Goal: Information Seeking & Learning: Learn about a topic

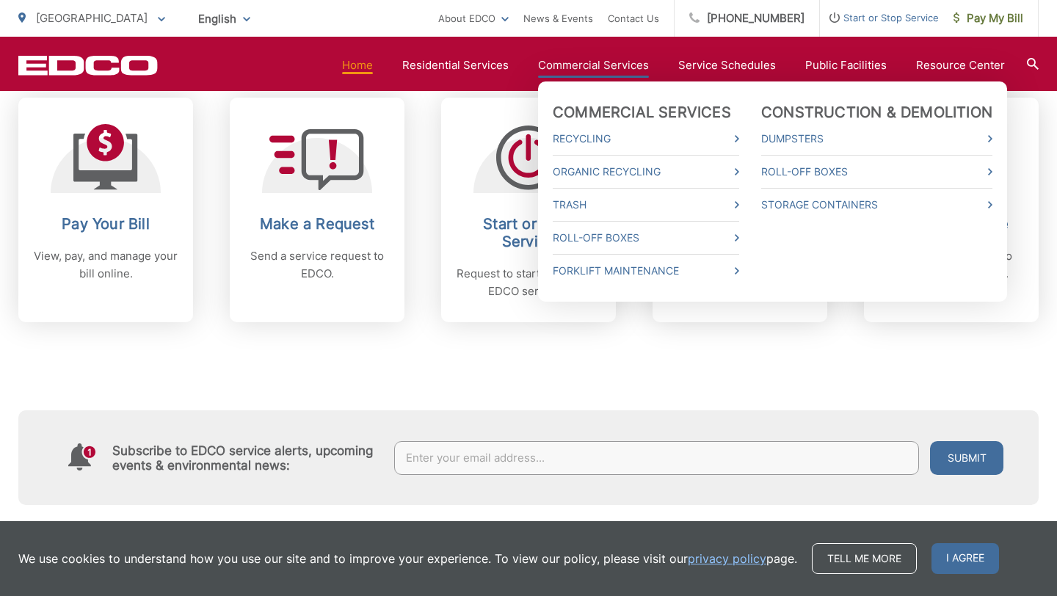
scroll to position [635, 0]
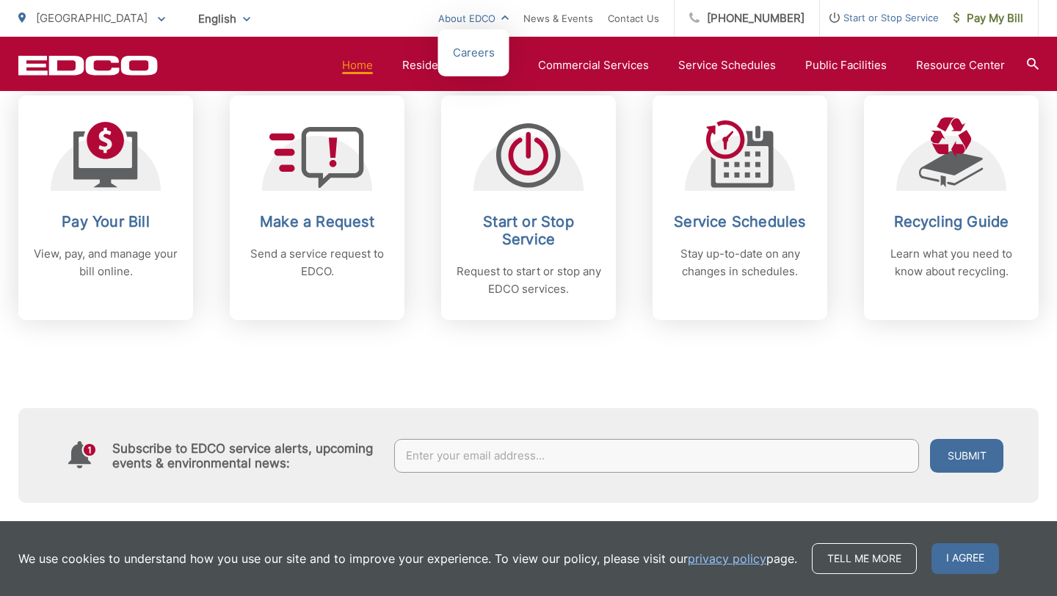
click at [500, 20] on link "About EDCO" at bounding box center [473, 19] width 70 height 18
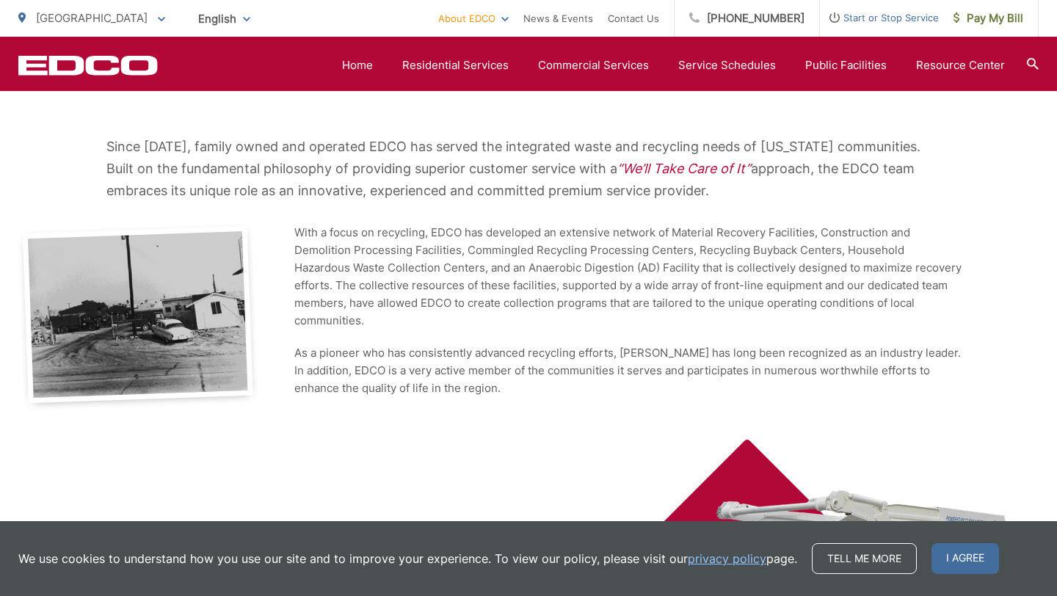
scroll to position [247, 0]
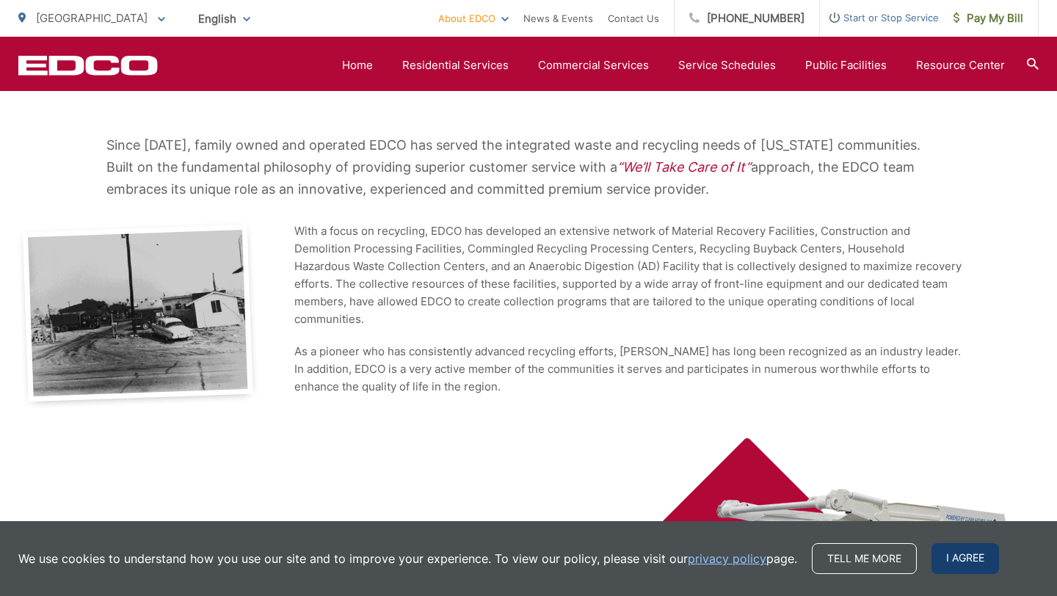
click at [969, 561] on span "I agree" at bounding box center [965, 558] width 68 height 31
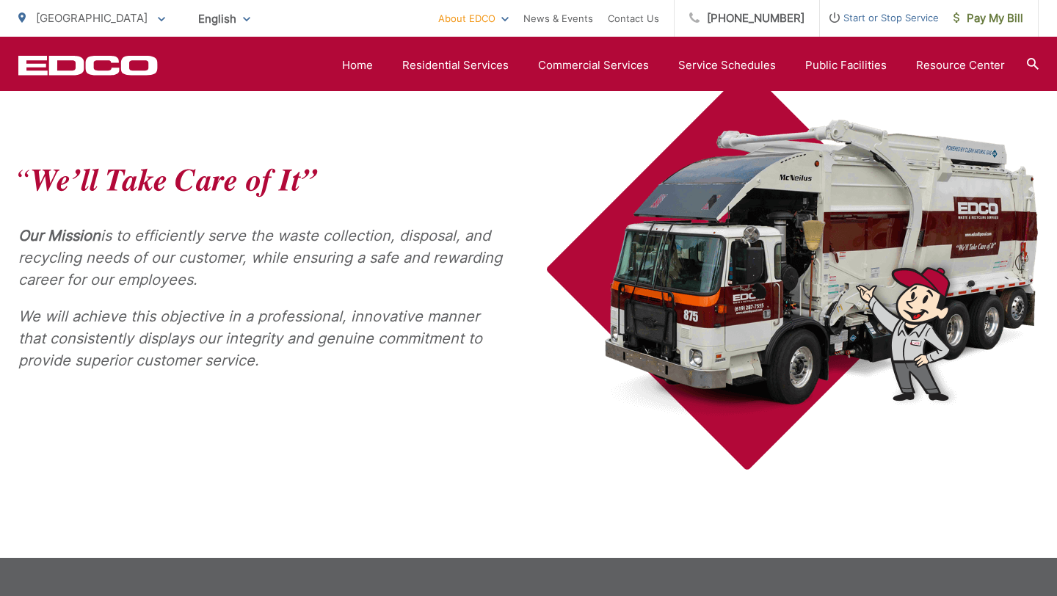
scroll to position [669, 0]
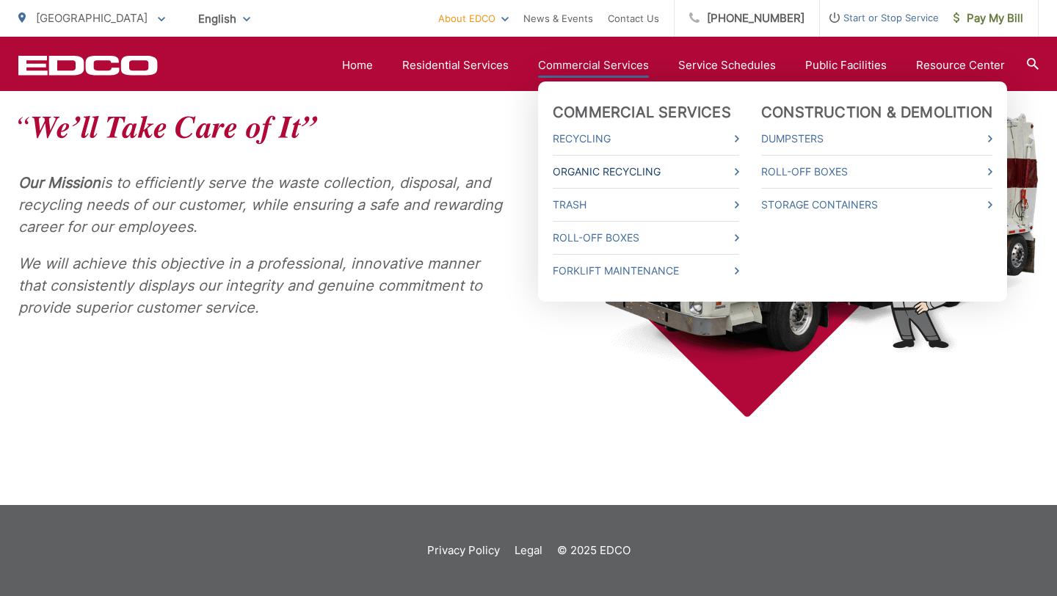
click at [659, 167] on link "Organic Recycling" at bounding box center [646, 172] width 186 height 18
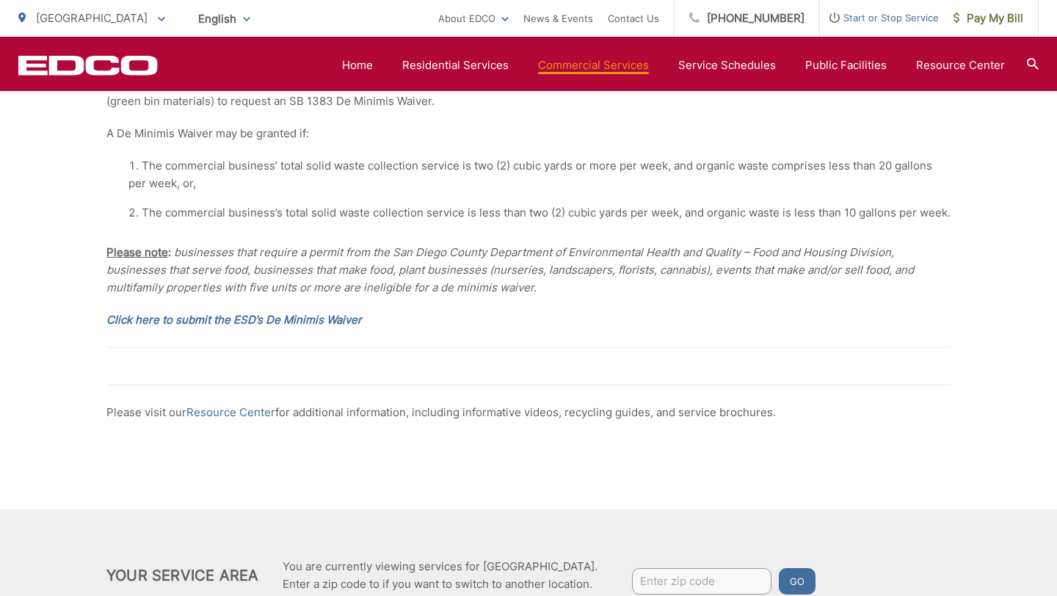
scroll to position [2682, 0]
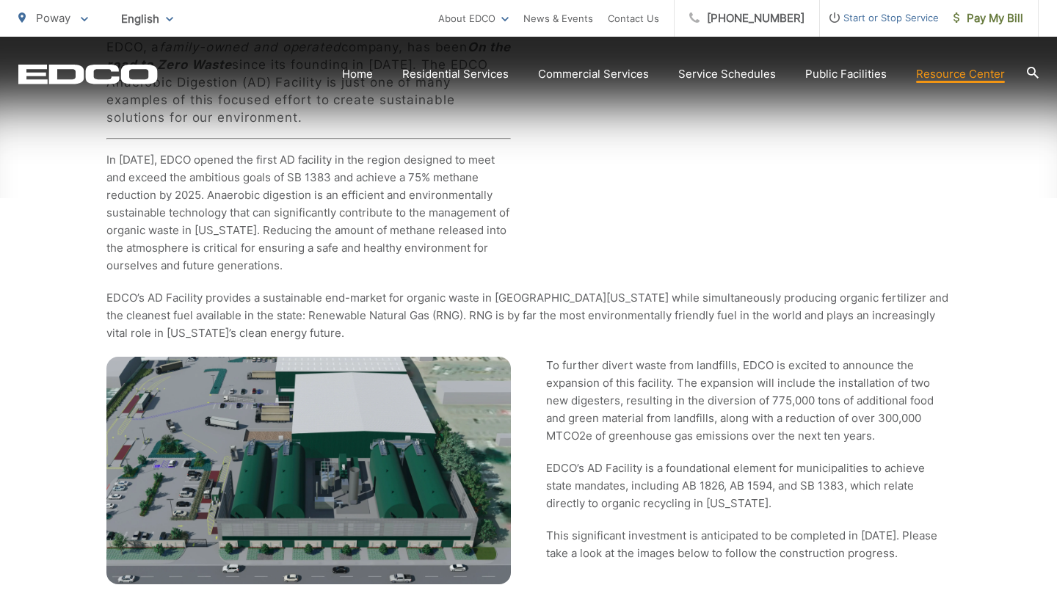
scroll to position [465, 0]
